Goal: Information Seeking & Learning: Learn about a topic

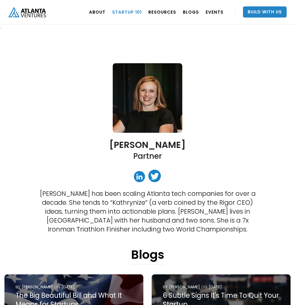
click at [123, 12] on link "Startup 101" at bounding box center [127, 12] width 30 height 16
